Goal: Transaction & Acquisition: Purchase product/service

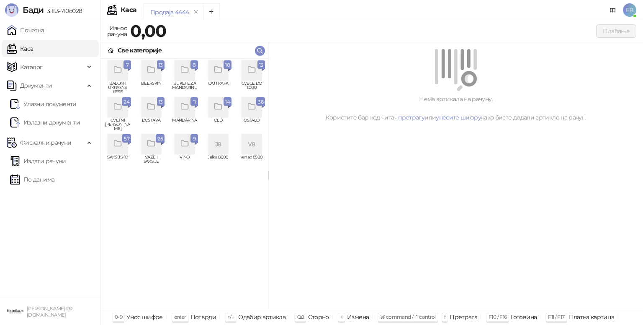
click at [252, 80] on div "grid" at bounding box center [252, 70] width 20 height 20
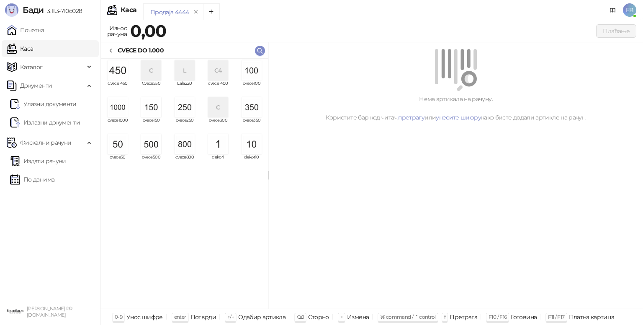
click at [122, 110] on img "grid" at bounding box center [118, 107] width 20 height 20
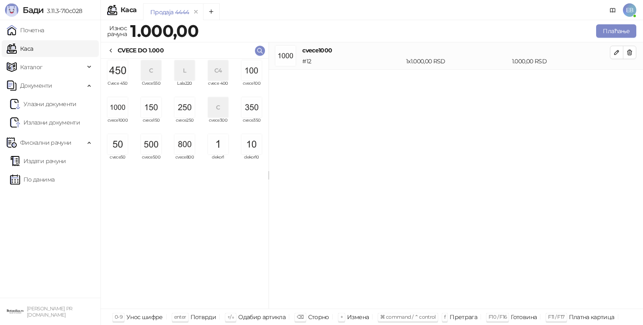
click at [122, 110] on img "grid" at bounding box center [118, 107] width 20 height 20
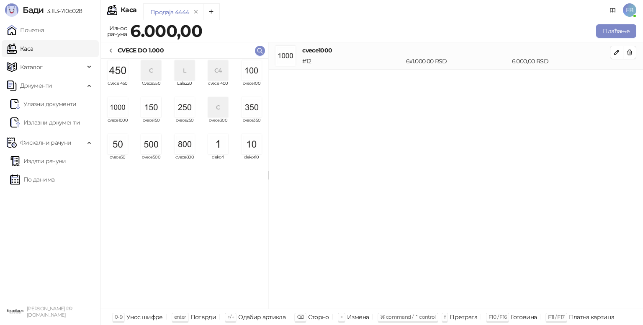
click at [118, 152] on img "grid" at bounding box center [118, 144] width 20 height 20
click at [623, 33] on button "Плаћање" at bounding box center [616, 30] width 40 height 13
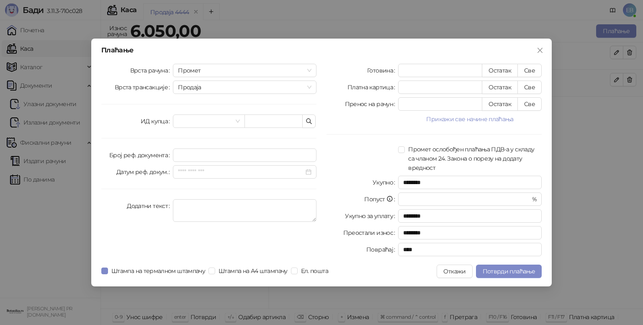
click at [531, 96] on div "Готовина * Остатак Све Платна картица * Остатак Све Пренос на рачун * Остатак С…" at bounding box center [434, 162] width 225 height 196
click at [532, 91] on button "Све" at bounding box center [530, 86] width 24 height 13
type input "****"
click at [517, 274] on button "Потврди плаћање" at bounding box center [509, 270] width 66 height 13
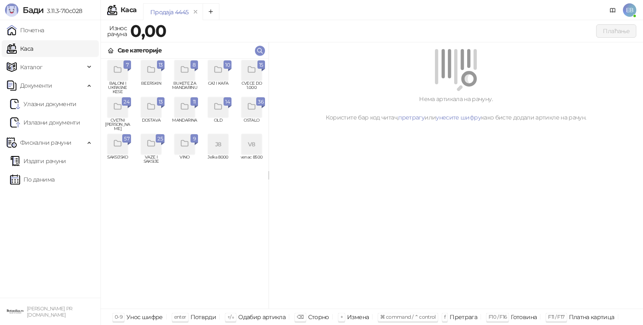
click at [149, 76] on div "grid" at bounding box center [151, 70] width 20 height 20
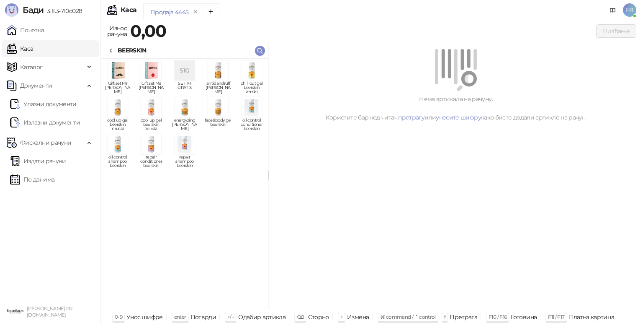
click at [219, 65] on img "grid" at bounding box center [218, 70] width 20 height 20
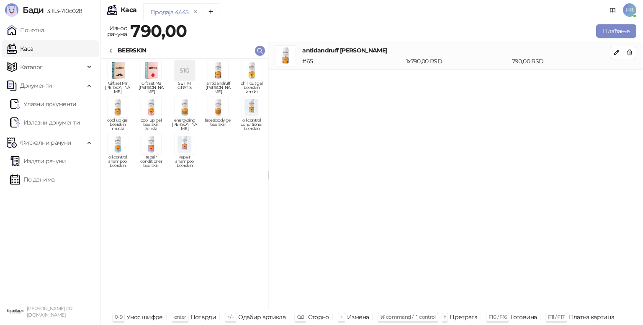
click at [112, 51] on icon at bounding box center [111, 50] width 7 height 7
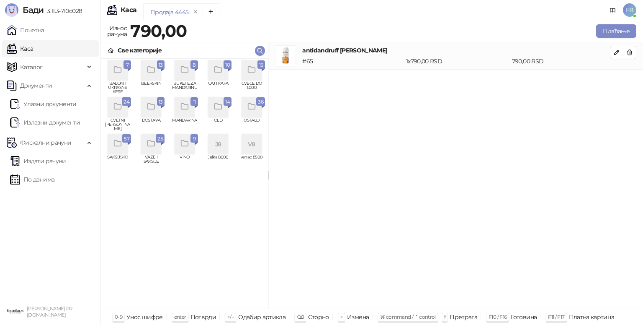
click at [258, 75] on div "grid" at bounding box center [252, 70] width 20 height 20
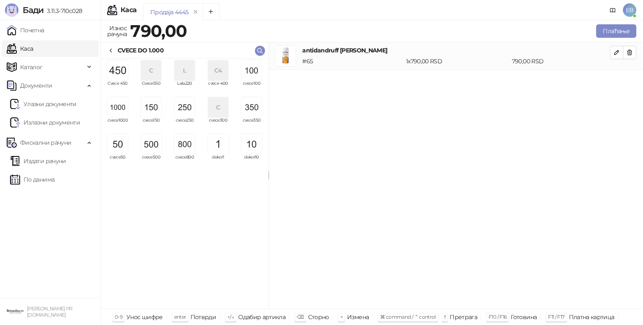
click at [117, 113] on img "grid" at bounding box center [118, 107] width 20 height 20
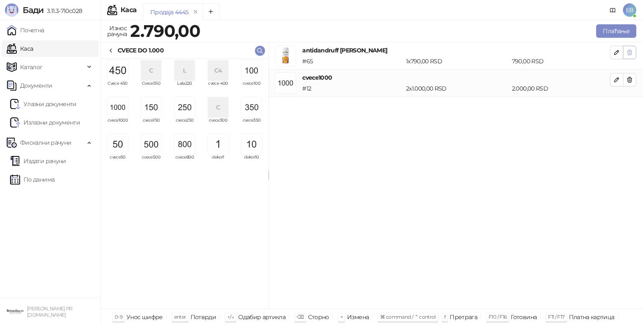
click at [630, 54] on icon "button" at bounding box center [630, 52] width 5 height 5
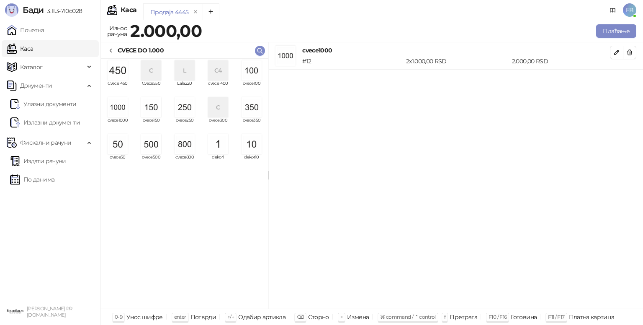
click at [119, 108] on img "grid" at bounding box center [118, 107] width 20 height 20
click at [143, 141] on img "grid" at bounding box center [151, 144] width 20 height 20
click at [188, 115] on img "grid" at bounding box center [185, 107] width 20 height 20
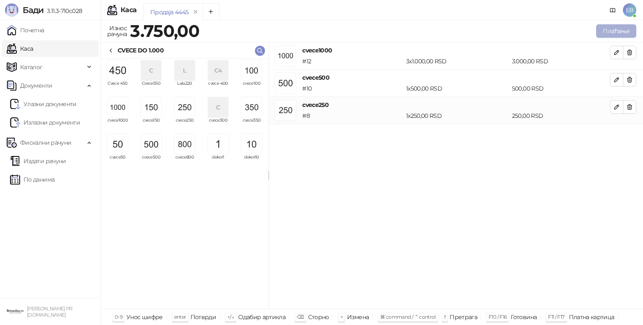
click at [616, 36] on button "Плаћање" at bounding box center [616, 30] width 40 height 13
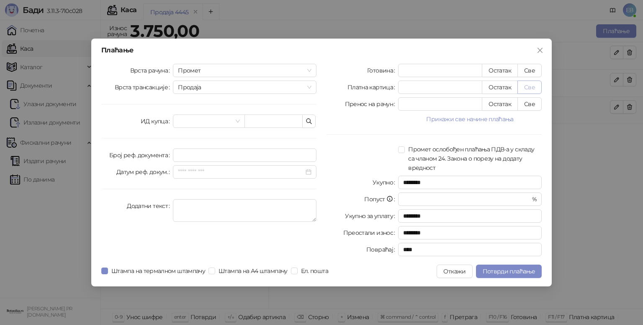
click at [534, 88] on button "Све" at bounding box center [530, 86] width 24 height 13
type input "****"
click at [531, 107] on button "Све" at bounding box center [530, 103] width 24 height 13
type input "*"
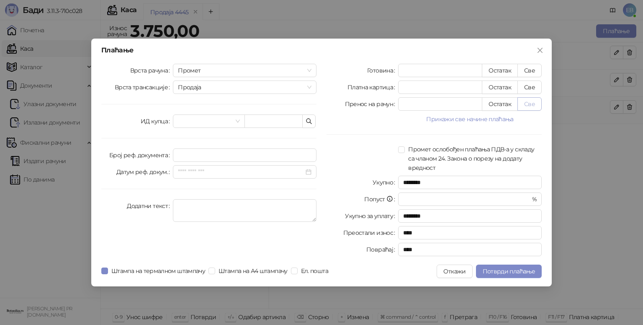
type input "****"
click at [501, 271] on span "Потврди плаћање" at bounding box center [509, 271] width 52 height 8
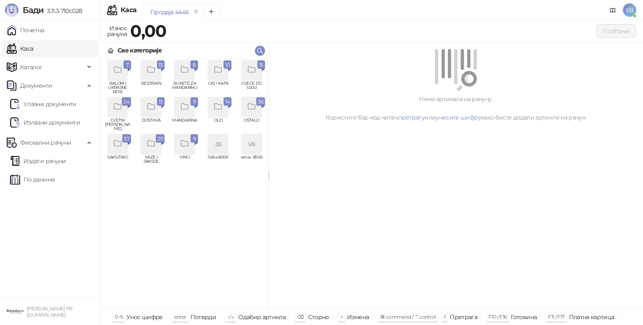
click at [150, 72] on icon "grid" at bounding box center [152, 70] width 10 height 10
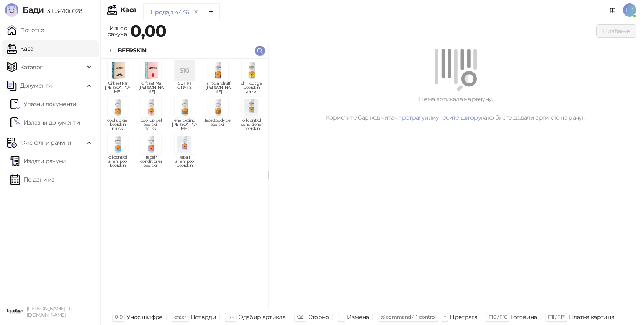
click at [222, 80] on img "grid" at bounding box center [218, 70] width 20 height 20
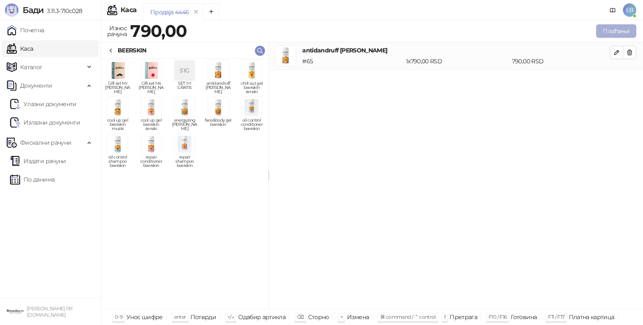
click at [605, 32] on button "Плаћање" at bounding box center [616, 30] width 40 height 13
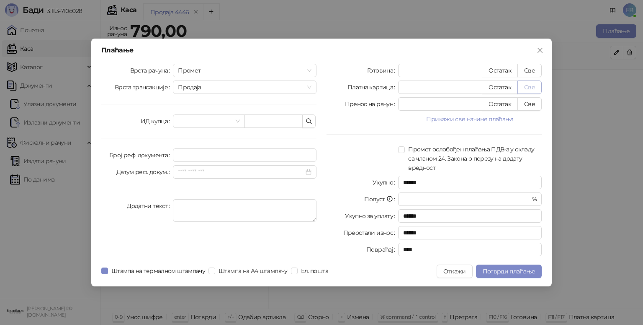
click at [525, 89] on button "Све" at bounding box center [530, 86] width 24 height 13
type input "***"
type input "****"
click at [505, 276] on button "Потврди плаћање" at bounding box center [509, 270] width 66 height 13
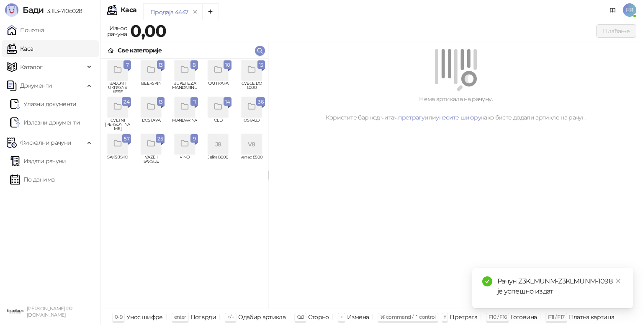
click at [152, 149] on div "grid" at bounding box center [151, 144] width 20 height 20
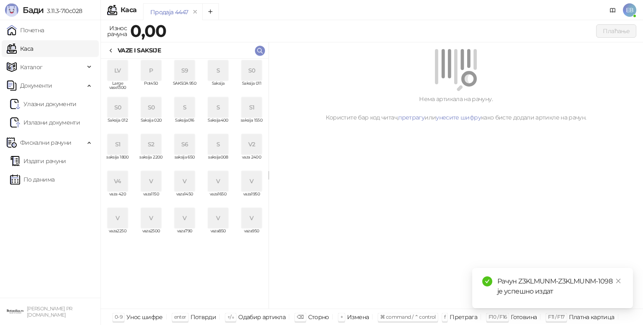
click at [112, 48] on icon at bounding box center [111, 50] width 7 height 7
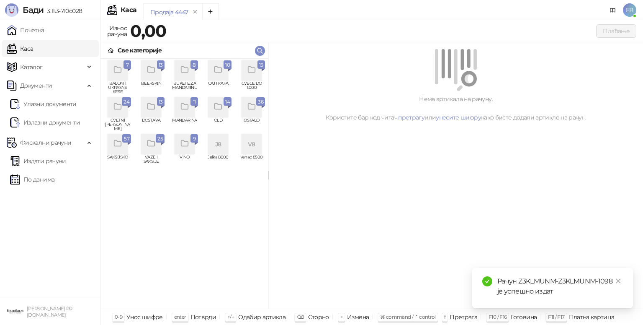
click at [124, 149] on div "grid" at bounding box center [118, 144] width 20 height 20
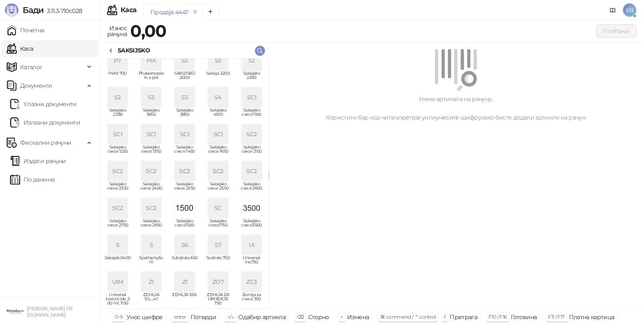
scroll to position [87, 0]
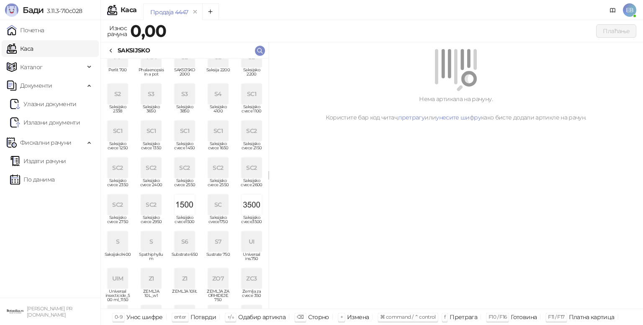
click at [183, 207] on img "grid" at bounding box center [185, 204] width 20 height 20
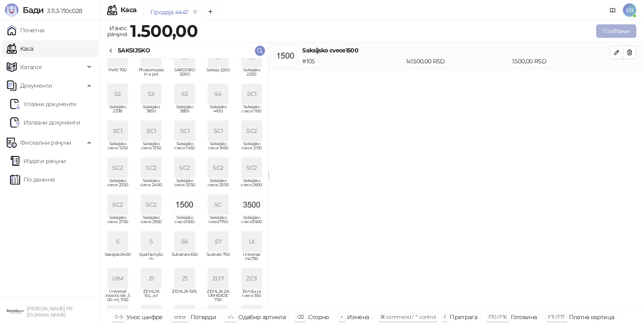
click at [606, 31] on button "Плаћање" at bounding box center [616, 30] width 40 height 13
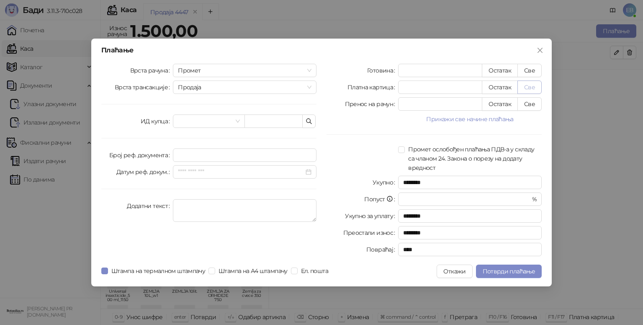
click at [530, 87] on button "Све" at bounding box center [530, 86] width 24 height 13
type input "****"
click at [494, 275] on button "Потврди плаћање" at bounding box center [509, 270] width 66 height 13
